Goal: Information Seeking & Learning: Learn about a topic

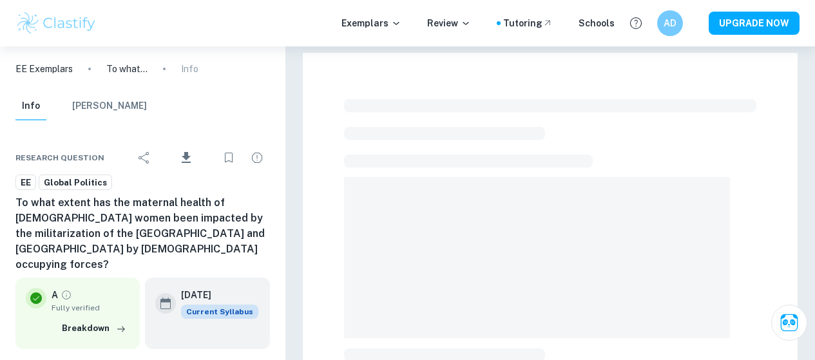
click at [416, 26] on div "Exemplars Review Tutoring Schools" at bounding box center [477, 23] width 273 height 14
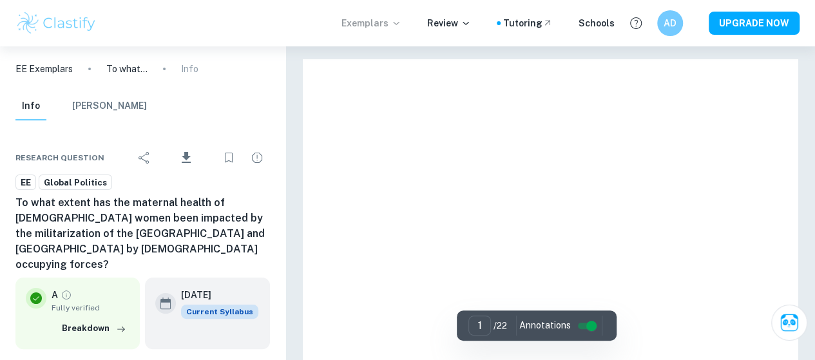
click at [401, 23] on icon at bounding box center [396, 23] width 10 height 10
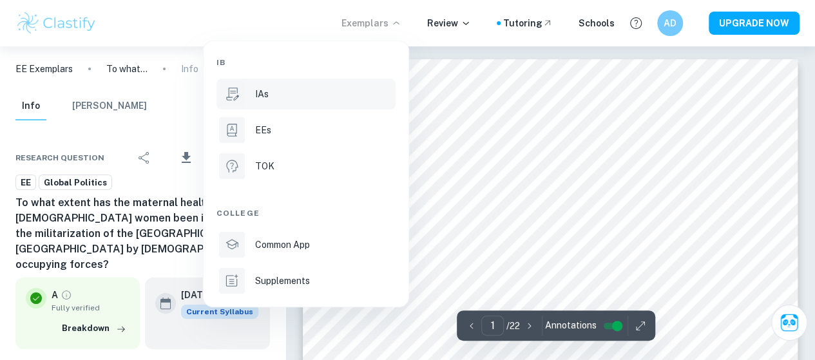
click at [343, 93] on div "IAs" at bounding box center [324, 94] width 138 height 14
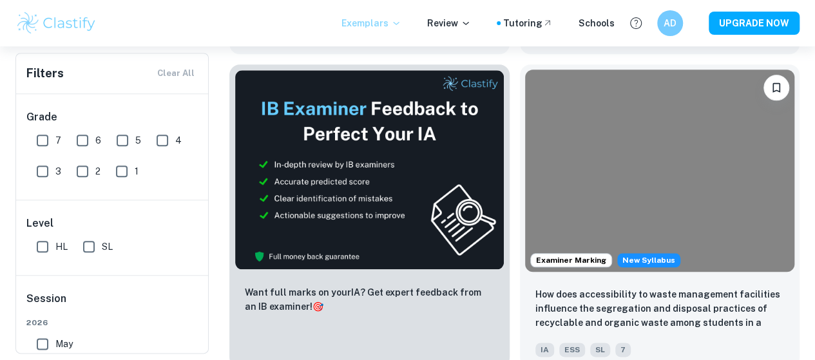
scroll to position [665, 0]
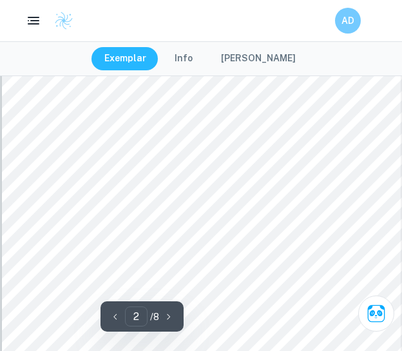
scroll to position [825, 0]
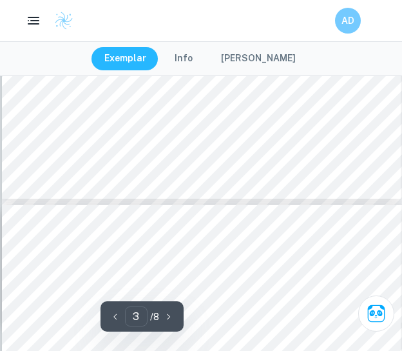
type input "4"
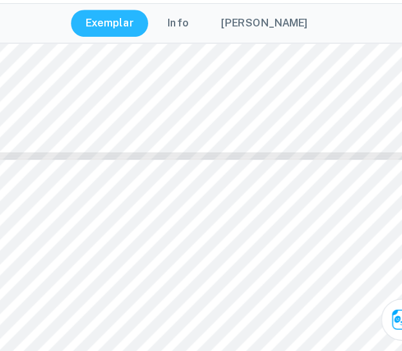
scroll to position [1613, 0]
